Goal: Information Seeking & Learning: Learn about a topic

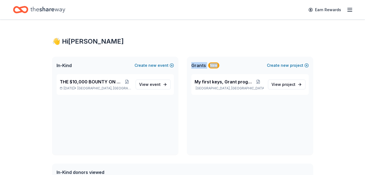
drag, startPoint x: 242, startPoint y: 62, endPoint x: 161, endPoint y: 96, distance: 87.6
click at [161, 96] on div "In-Kind Create new event THE $10,000 BOUNTY ON MY TRUCK [DATE] • [GEOGRAPHIC_DA…" at bounding box center [182, 106] width 261 height 98
drag, startPoint x: 161, startPoint y: 96, endPoint x: 158, endPoint y: 86, distance: 10.2
click at [158, 86] on span "event" at bounding box center [155, 84] width 11 height 5
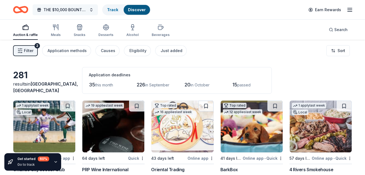
click at [87, 11] on button "THE $10,000 BOUNTY ON MY TRUCK" at bounding box center [65, 9] width 65 height 11
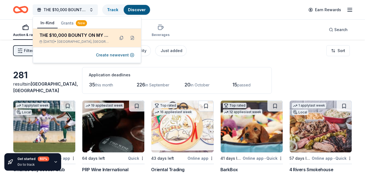
click at [88, 36] on div "THE $10,000 BOUNTY ON MY TRUCK" at bounding box center [74, 35] width 71 height 7
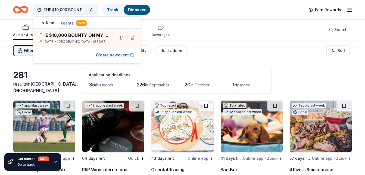
click at [218, 36] on div "Auction & raffle Meals Snacks Desserts Alcohol Beverages Search" at bounding box center [182, 30] width 339 height 20
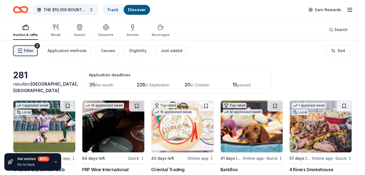
click at [352, 10] on icon "button" at bounding box center [350, 10] width 7 height 7
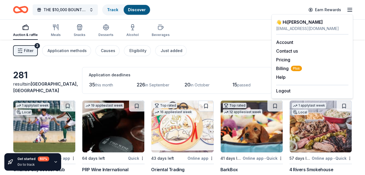
click at [352, 10] on icon "button" at bounding box center [350, 10] width 7 height 7
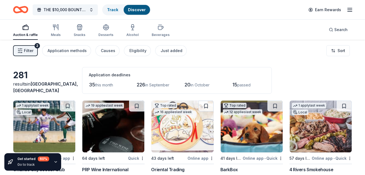
click at [352, 10] on icon "button" at bounding box center [350, 10] width 7 height 7
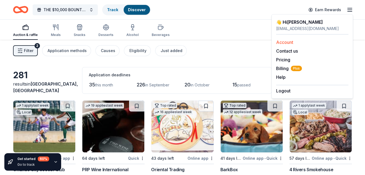
click at [290, 43] on link "Account" at bounding box center [284, 41] width 17 height 5
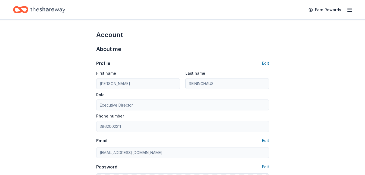
scroll to position [1, 0]
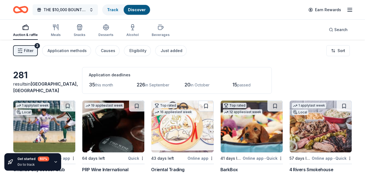
click at [76, 8] on span "THE $10,000 BOUNTY ON MY TRUCK" at bounding box center [66, 10] width 44 height 7
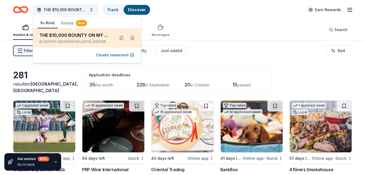
click at [93, 33] on div "THE $10,000 BOUNTY ON MY TRUCK" at bounding box center [74, 35] width 71 height 7
click at [122, 38] on button at bounding box center [121, 37] width 9 height 9
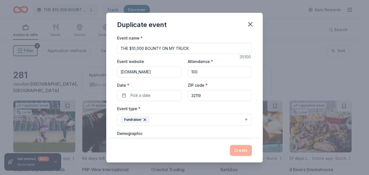
click at [122, 38] on label "Event name *" at bounding box center [130, 37] width 26 height 5
click at [122, 43] on input "THE $10,000 BOUNTY ON MY TRUCK" at bounding box center [184, 48] width 135 height 11
click at [252, 25] on icon "button" at bounding box center [251, 24] width 8 height 8
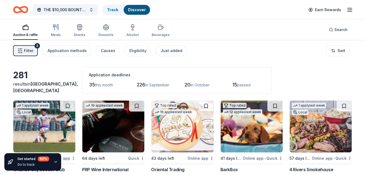
click at [116, 83] on div "35 this month" at bounding box center [105, 84] width 33 height 9
click at [107, 84] on span "this month" at bounding box center [104, 84] width 18 height 5
click at [136, 49] on div "Eligibility" at bounding box center [138, 50] width 17 height 7
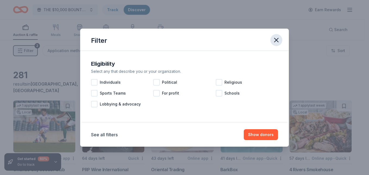
click at [275, 39] on icon "button" at bounding box center [277, 40] width 8 height 8
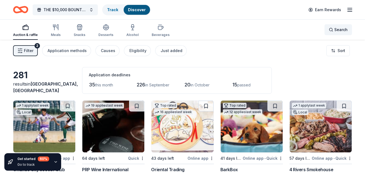
click at [333, 27] on div "Search" at bounding box center [338, 29] width 19 height 7
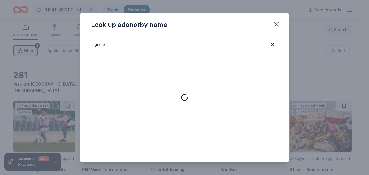
type input "grants"
click at [277, 21] on icon "button" at bounding box center [277, 24] width 8 height 8
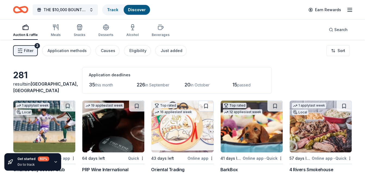
click at [26, 31] on div "Auction & raffle" at bounding box center [25, 30] width 25 height 13
click at [161, 50] on div "Just added" at bounding box center [172, 50] width 22 height 7
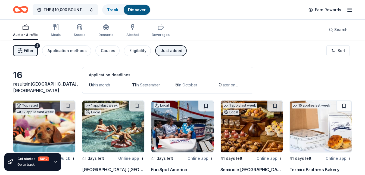
click at [161, 50] on div "Just added" at bounding box center [172, 50] width 22 height 7
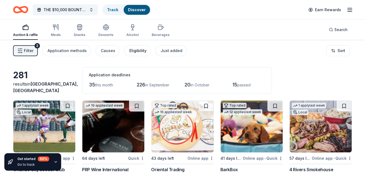
click at [135, 50] on div "Eligibility" at bounding box center [138, 50] width 17 height 7
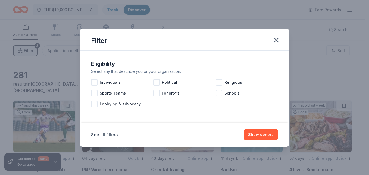
click at [113, 138] on div "See all filters Show donors" at bounding box center [184, 134] width 187 height 11
click at [113, 135] on button "See all filters" at bounding box center [104, 134] width 27 height 7
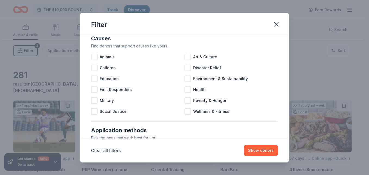
scroll to position [56, 0]
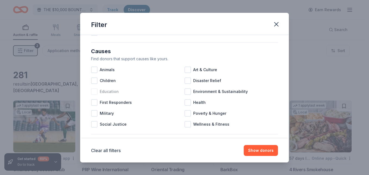
click at [95, 93] on div at bounding box center [94, 91] width 7 height 7
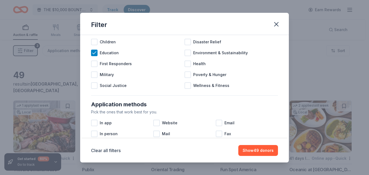
scroll to position [96, 0]
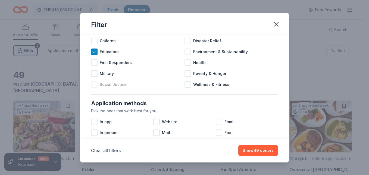
click at [95, 85] on div at bounding box center [94, 84] width 7 height 7
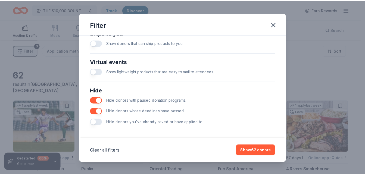
scroll to position [255, 0]
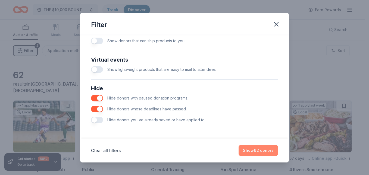
click at [266, 150] on button "Show 62 donors" at bounding box center [258, 150] width 39 height 11
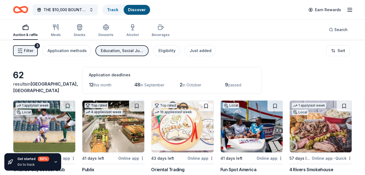
scroll to position [0, 0]
drag, startPoint x: 266, startPoint y: 150, endPoint x: 233, endPoint y: 60, distance: 95.4
click at [233, 60] on div "Filter 3 Application methods Education, Social Justice Eligibility Just added S…" at bounding box center [182, 51] width 365 height 22
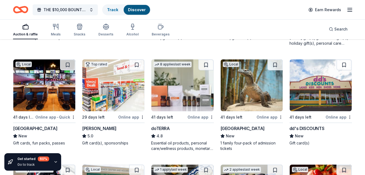
scroll to position [360, 0]
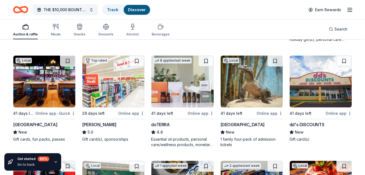
click at [332, 158] on div "1 apply last week Local 29 days left Online app Orlando City Soccer Club New Au…" at bounding box center [182, 48] width 339 height 617
click at [306, 123] on div "dd's DISCOUNTS" at bounding box center [307, 124] width 35 height 7
click at [350, 68] on img at bounding box center [321, 82] width 62 height 52
